Goal: Check status: Check status

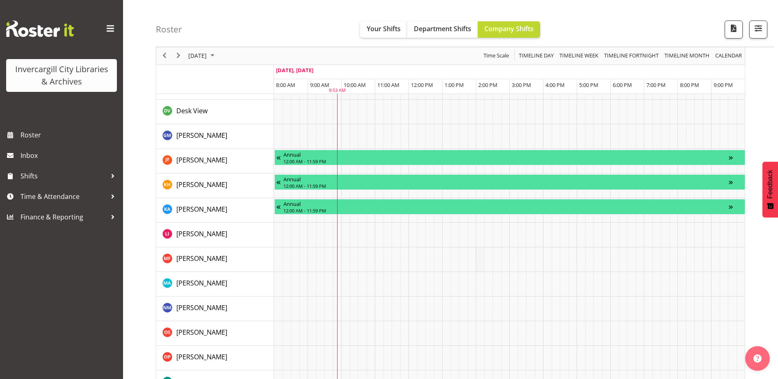
scroll to position [772, 0]
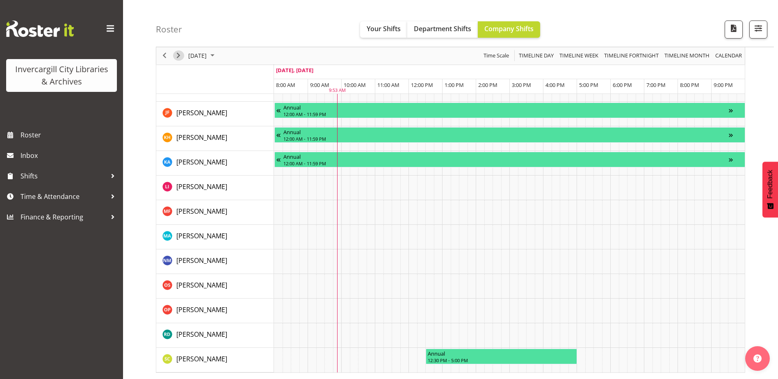
click at [174, 55] on span "Next" at bounding box center [179, 56] width 10 height 10
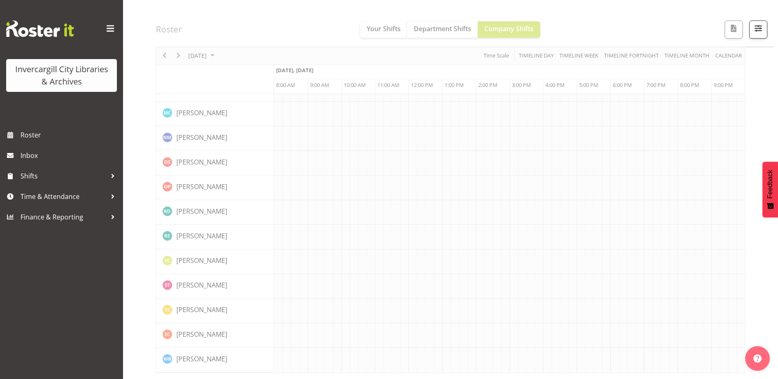
scroll to position [717, 0]
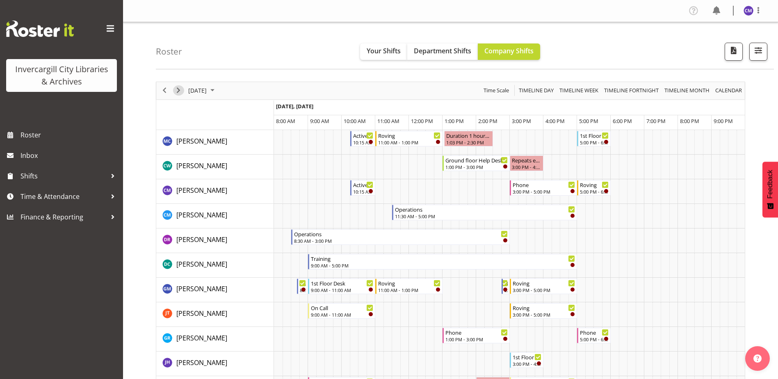
click at [184, 91] on button "Next" at bounding box center [178, 90] width 11 height 10
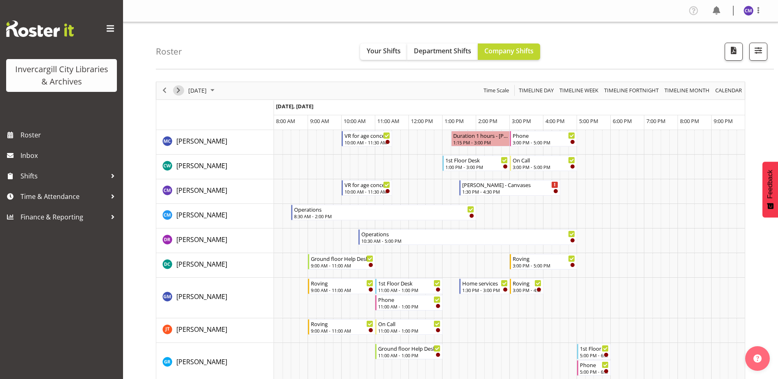
click at [180, 89] on span "Next" at bounding box center [179, 90] width 10 height 10
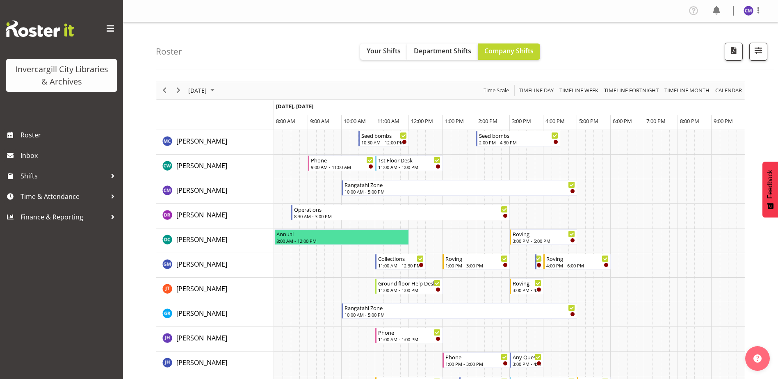
click at [183, 99] on div "next period" at bounding box center [178, 90] width 14 height 17
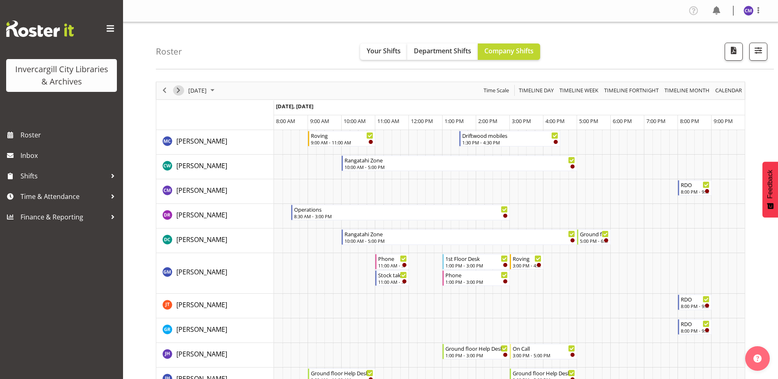
click at [181, 91] on span "Next" at bounding box center [179, 90] width 10 height 10
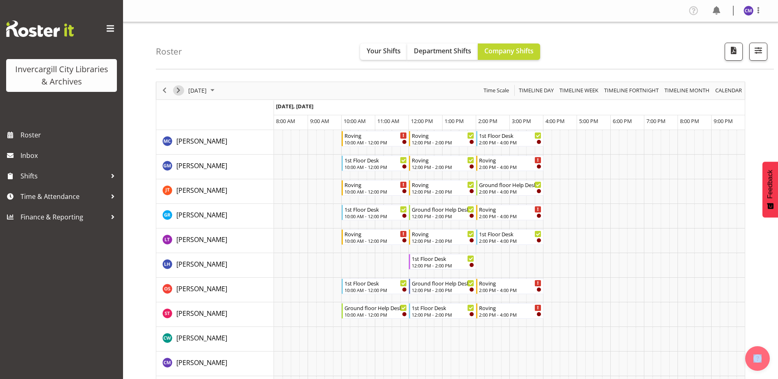
click at [180, 91] on span "Next" at bounding box center [179, 90] width 10 height 10
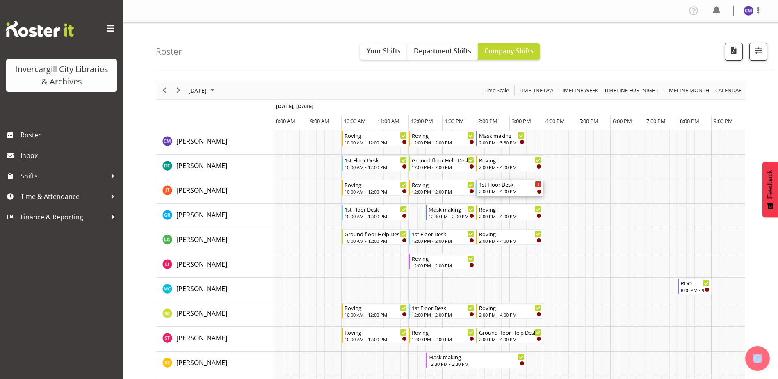
click at [538, 185] on icon "Timeline Day of September 28, 2025" at bounding box center [539, 185] width 2 height 4
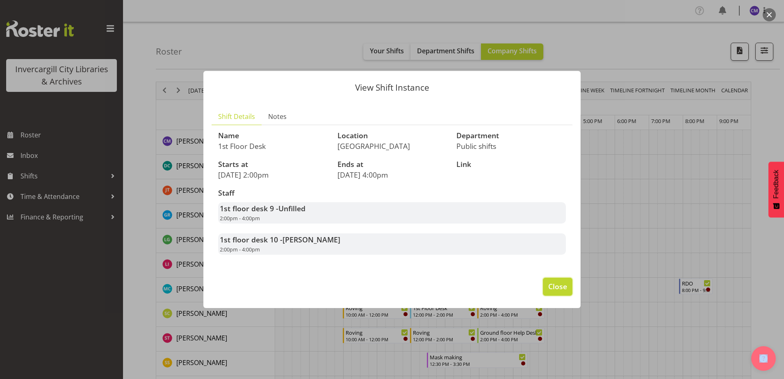
click at [567, 288] on span "Close" at bounding box center [557, 286] width 19 height 11
